Goal: Information Seeking & Learning: Find specific fact

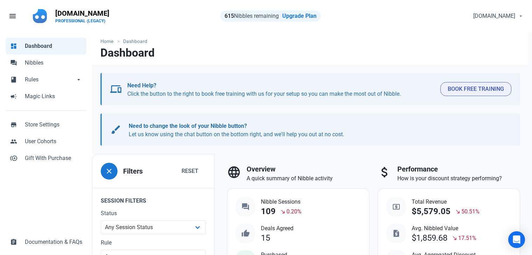
select select "7d"
click at [42, 66] on span "Nibbles" at bounding box center [53, 63] width 57 height 8
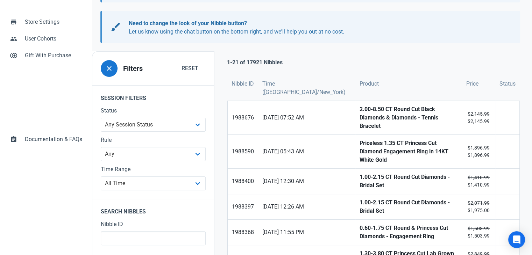
scroll to position [105, 0]
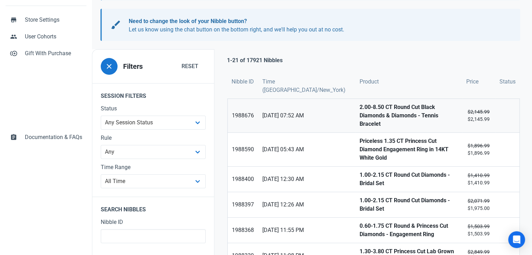
click at [360, 117] on strong "2.00-8.50 CT Round Cut Black Diamonds & Diamonds - Tennis Bracelet" at bounding box center [409, 115] width 98 height 25
click at [360, 137] on strong "Priceless 1.35 CT Princess Cut Diamond Engagement Ring in 14KT White Gold" at bounding box center [409, 149] width 98 height 25
click at [360, 171] on strong "1.00-2.15 CT Round Cut Diamonds - Bridal Set" at bounding box center [409, 179] width 98 height 17
click at [360, 197] on strong "1.00-2.15 CT Round Cut Diamonds - Bridal Set" at bounding box center [409, 205] width 98 height 17
click at [360, 222] on strong "0.60-1.75 CT Round & Princess Cut Diamonds - Engagement Ring" at bounding box center [409, 230] width 98 height 17
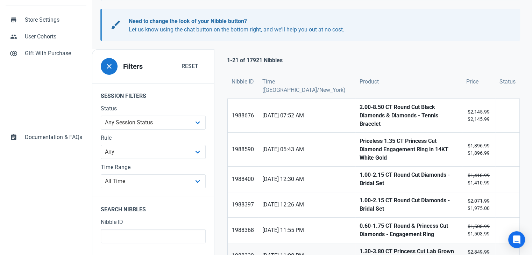
click at [360, 248] on strong "1.30-3.80 CT Princess Cut Lab Grown Diamonds - Engagement Ring" at bounding box center [409, 256] width 98 height 17
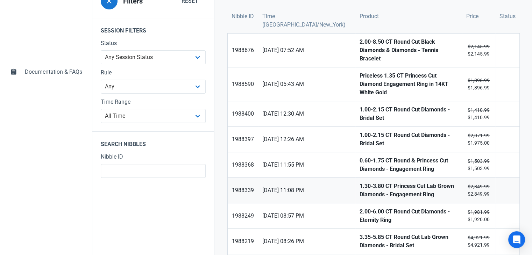
scroll to position [175, 0]
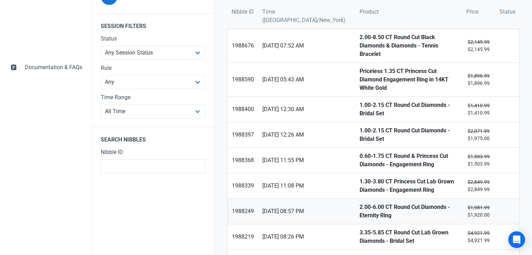
click at [360, 203] on strong "2.00-6.00 CT Round Cut Diamonds - Eternity Ring" at bounding box center [409, 211] width 98 height 17
click at [360, 229] on strong "3.35-5.85 CT Round Cut Lab Grown Diamonds - Bridal Set" at bounding box center [409, 237] width 98 height 17
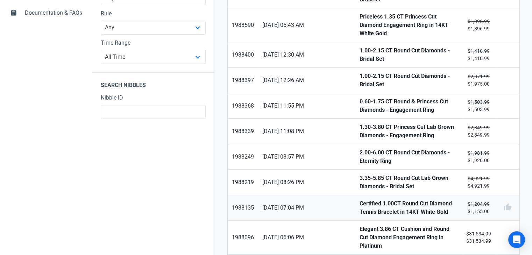
scroll to position [245, 0]
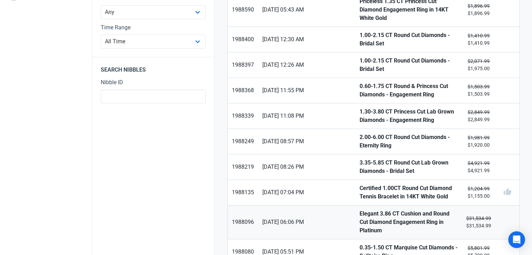
click at [360, 210] on strong "Elegant 3.86 CT Cushion and Round Cut Diamond Engagement Ring in Platinum" at bounding box center [409, 222] width 98 height 25
click at [360, 244] on strong "0.35-1.50 CT Marquise Cut Diamonds - Solitaire Ring" at bounding box center [409, 252] width 98 height 17
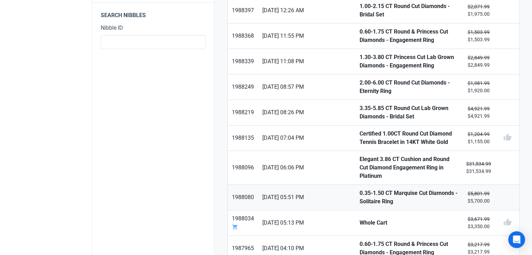
scroll to position [315, 0]
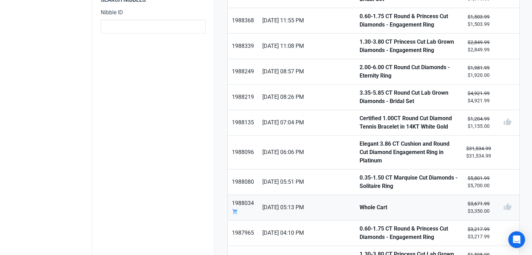
click at [360, 204] on strong "Whole Cart" at bounding box center [409, 208] width 98 height 8
click at [360, 225] on strong "0.60-1.75 CT Round & Princess Cut Diamonds - Engagement Ring" at bounding box center [409, 233] width 98 height 17
click at [360, 251] on strong "1.30-3.80 CT Princess Cut Lab Grown Diamonds - Engagement Ring" at bounding box center [409, 259] width 98 height 17
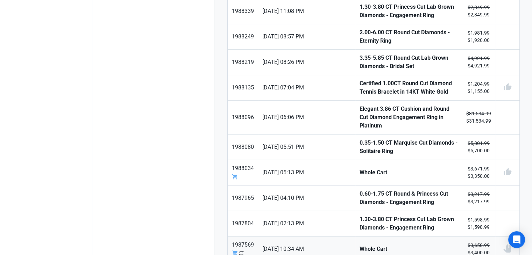
click at [360, 245] on strong "Whole Cart" at bounding box center [409, 249] width 98 height 8
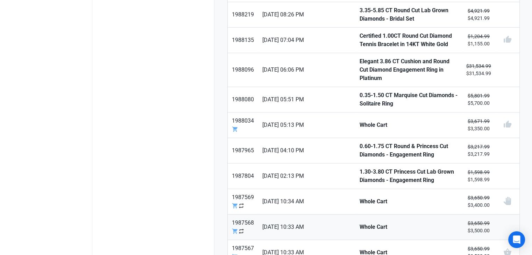
scroll to position [420, 0]
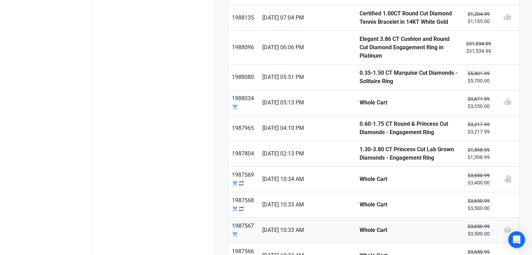
click at [360, 226] on strong "Whole Cart" at bounding box center [409, 230] width 98 height 8
click at [355, 244] on link "Whole Cart" at bounding box center [408, 256] width 107 height 25
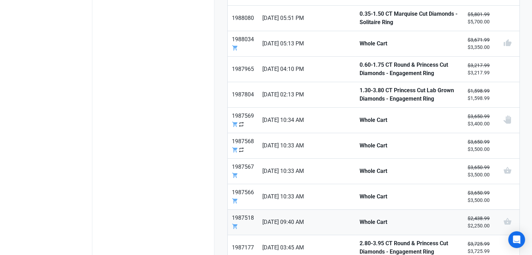
scroll to position [481, 0]
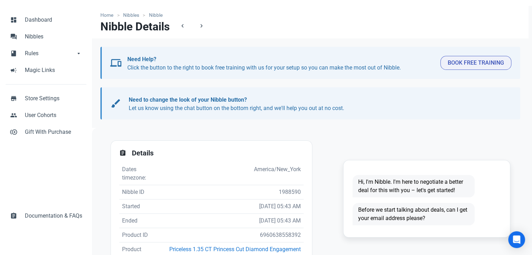
scroll to position [105, 0]
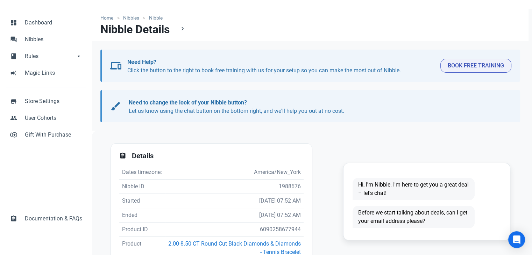
scroll to position [105, 0]
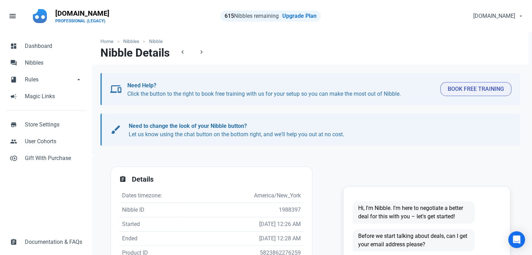
scroll to position [105, 0]
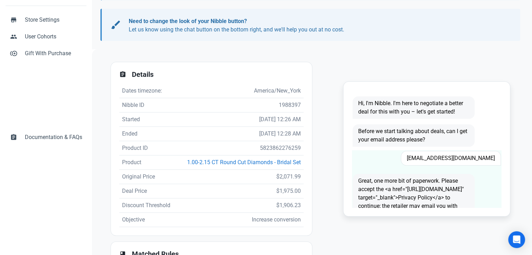
click at [472, 158] on span "Angelicac1105@gmail.com" at bounding box center [451, 158] width 100 height 15
copy span "Angelicac1105@gmail.com"
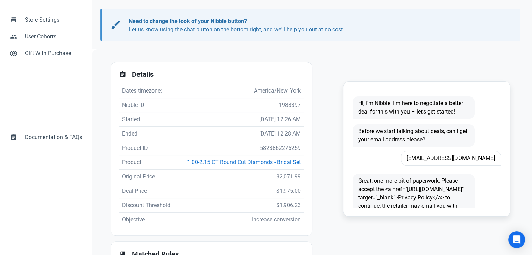
click at [276, 147] on td "5823862276259" at bounding box center [240, 148] width 127 height 14
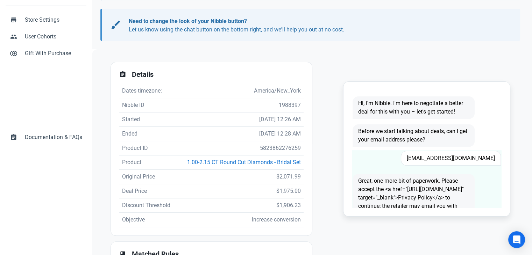
click at [441, 161] on span "Angelicac1105@gmail.com" at bounding box center [451, 158] width 100 height 15
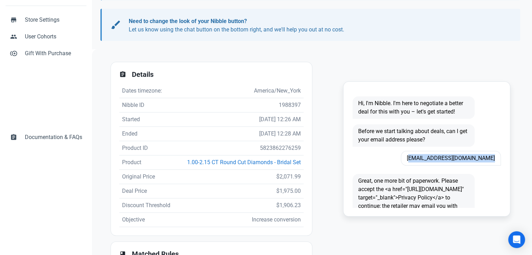
copy span "Angelicac1105@gmail.com"
click at [277, 146] on td "5823862276259" at bounding box center [240, 148] width 127 height 14
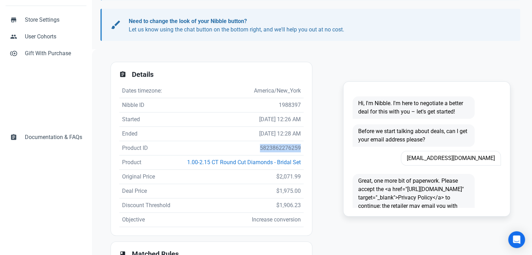
click at [277, 146] on td "5823862276259" at bounding box center [240, 148] width 127 height 14
copy td "5823862276259"
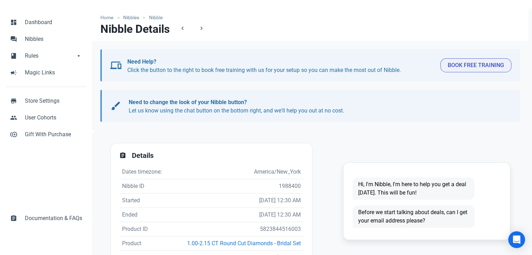
scroll to position [70, 0]
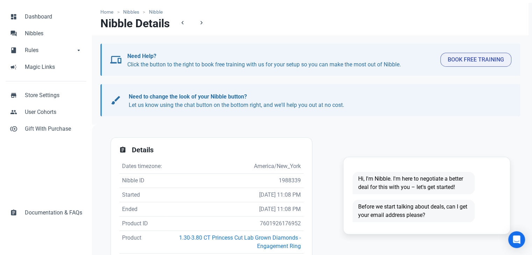
scroll to position [70, 0]
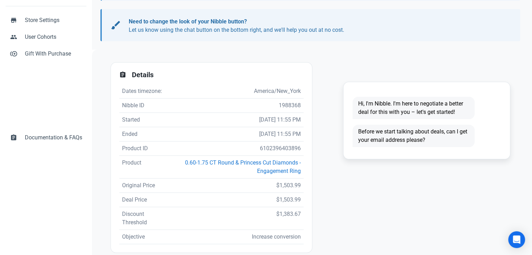
scroll to position [105, 0]
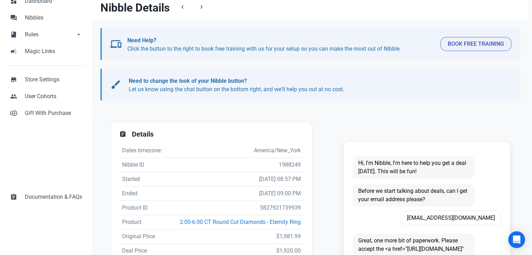
scroll to position [105, 0]
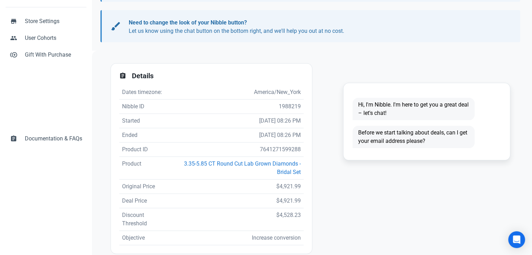
scroll to position [105, 0]
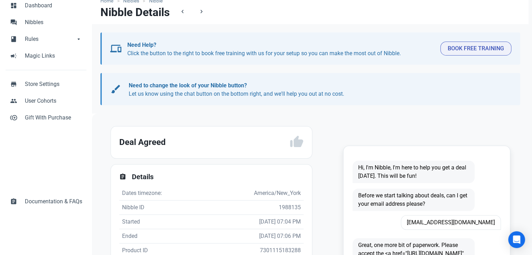
scroll to position [70, 0]
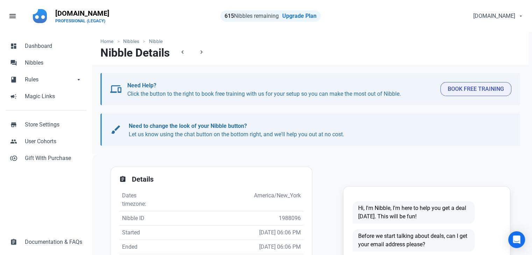
scroll to position [70, 0]
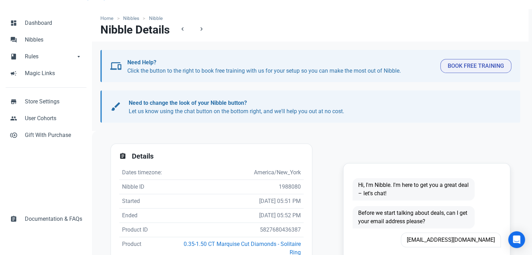
scroll to position [70, 0]
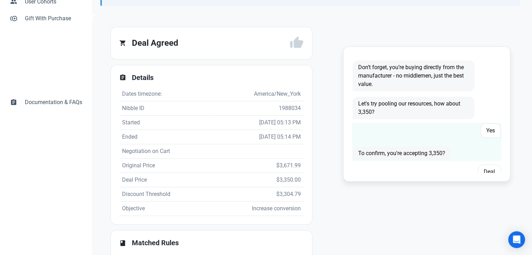
scroll to position [176, 0]
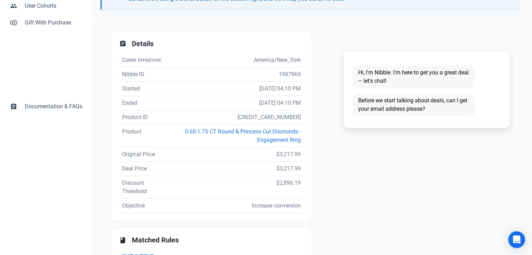
scroll to position [140, 0]
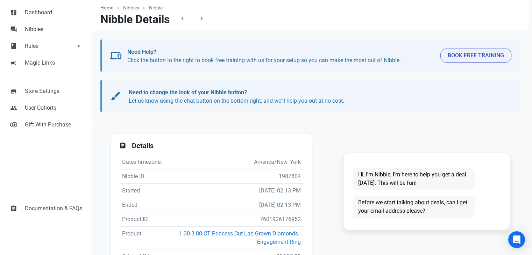
scroll to position [70, 0]
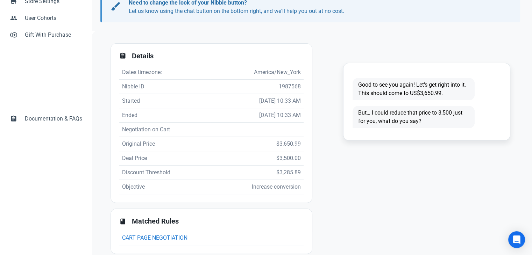
scroll to position [134, 0]
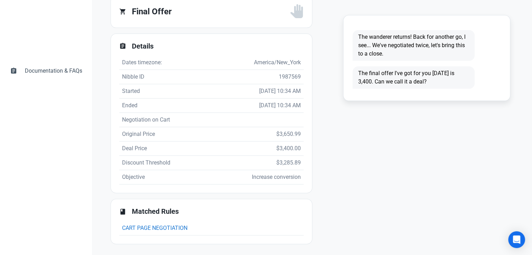
scroll to position [172, 0]
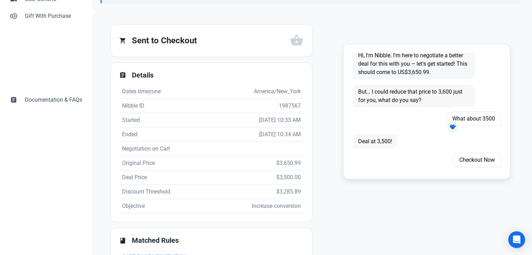
scroll to position [172, 0]
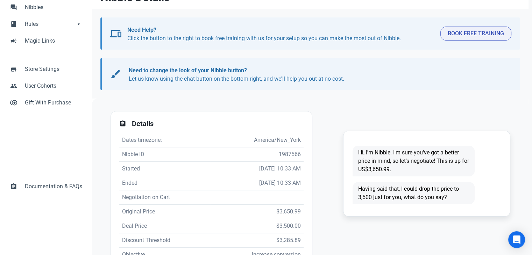
scroll to position [105, 0]
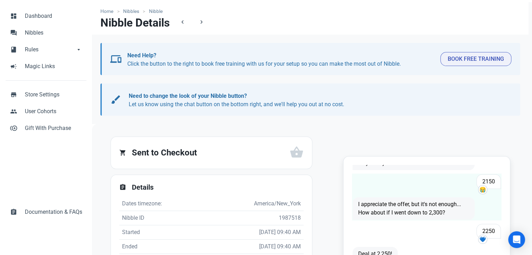
scroll to position [140, 0]
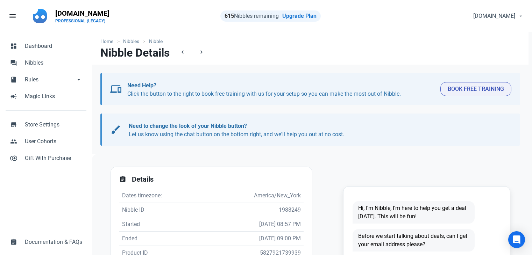
scroll to position [105, 0]
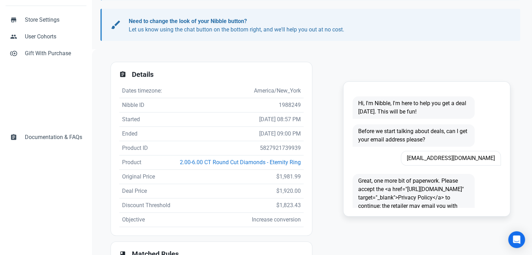
click at [450, 163] on span "shadowmickey74@gmail.com" at bounding box center [451, 158] width 100 height 15
copy span "shadowmickey74@gmail.com"
click at [288, 149] on td "5827921739939" at bounding box center [238, 148] width 129 height 14
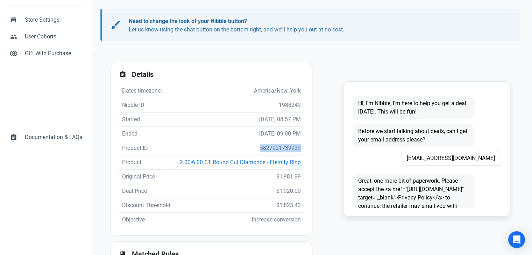
click at [288, 149] on td "5827921739939" at bounding box center [238, 148] width 129 height 14
copy td "5827921739939"
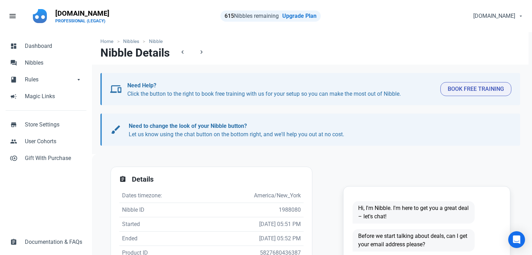
scroll to position [70, 0]
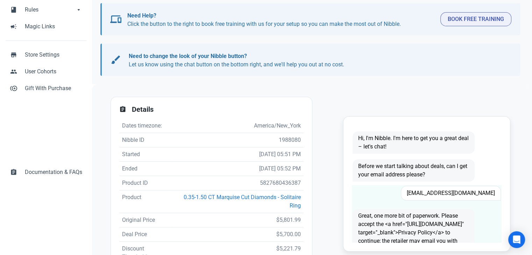
click at [472, 189] on span "[EMAIL_ADDRESS][DOMAIN_NAME]" at bounding box center [451, 193] width 100 height 15
click at [471, 189] on span "[EMAIL_ADDRESS][DOMAIN_NAME]" at bounding box center [451, 193] width 100 height 15
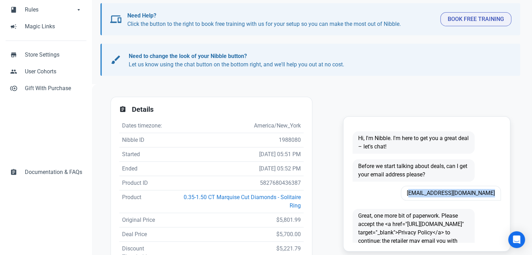
copy span "[EMAIL_ADDRESS][DOMAIN_NAME]"
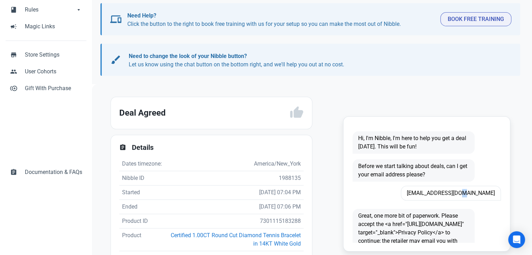
click at [478, 192] on span "[EMAIL_ADDRESS][DOMAIN_NAME]" at bounding box center [451, 193] width 100 height 15
click at [478, 192] on span "jack834jack@yahoo.com" at bounding box center [451, 193] width 100 height 15
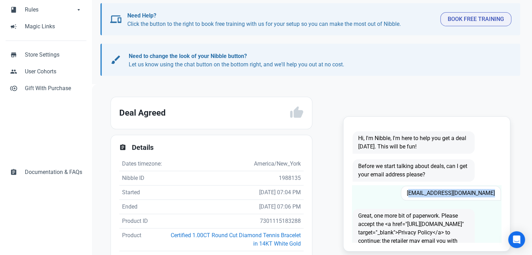
copy span "jack834jack@yahoo.com"
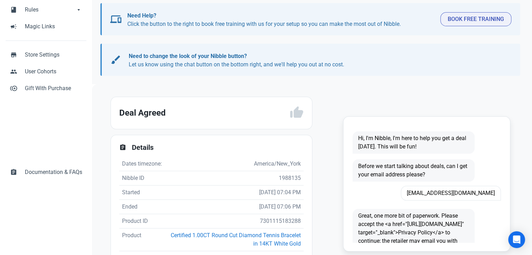
click at [261, 225] on td "7301115183288" at bounding box center [234, 221] width 139 height 14
click at [262, 229] on td "7301115183288" at bounding box center [234, 221] width 139 height 14
copy td "7301115183288"
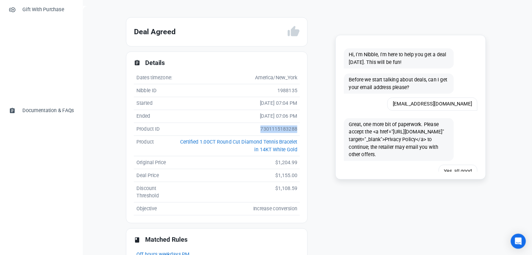
scroll to position [148, 0]
